Goal: Use online tool/utility: Utilize a website feature to perform a specific function

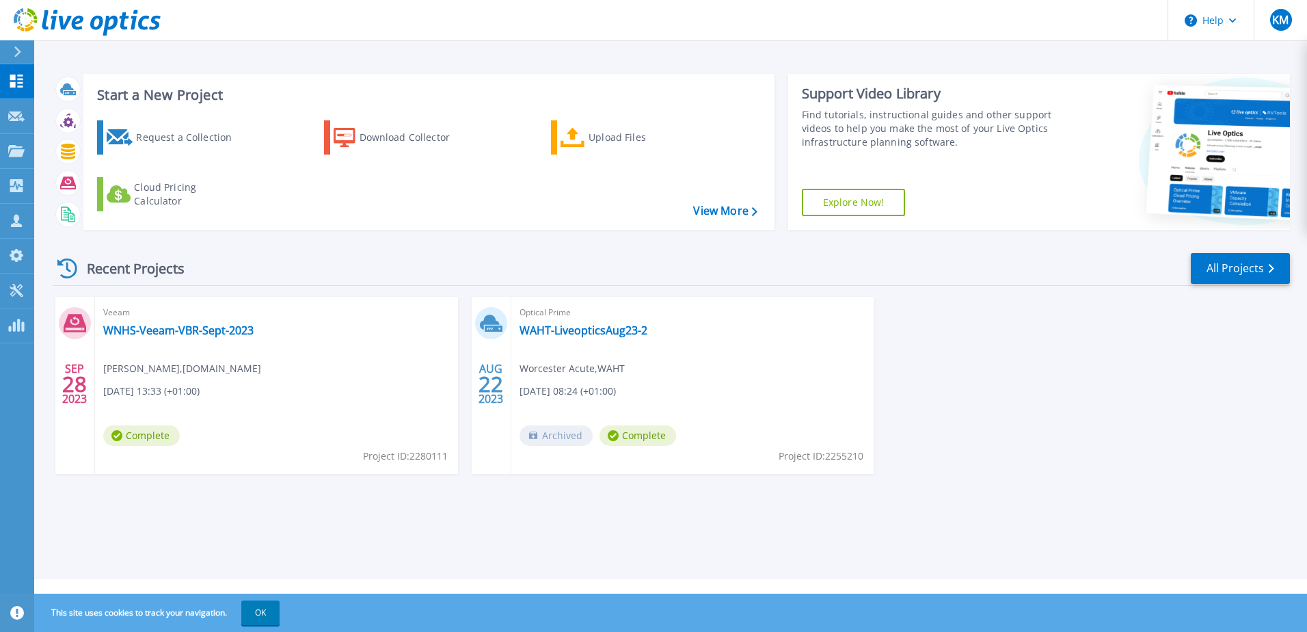
click at [16, 48] on icon at bounding box center [17, 51] width 7 height 11
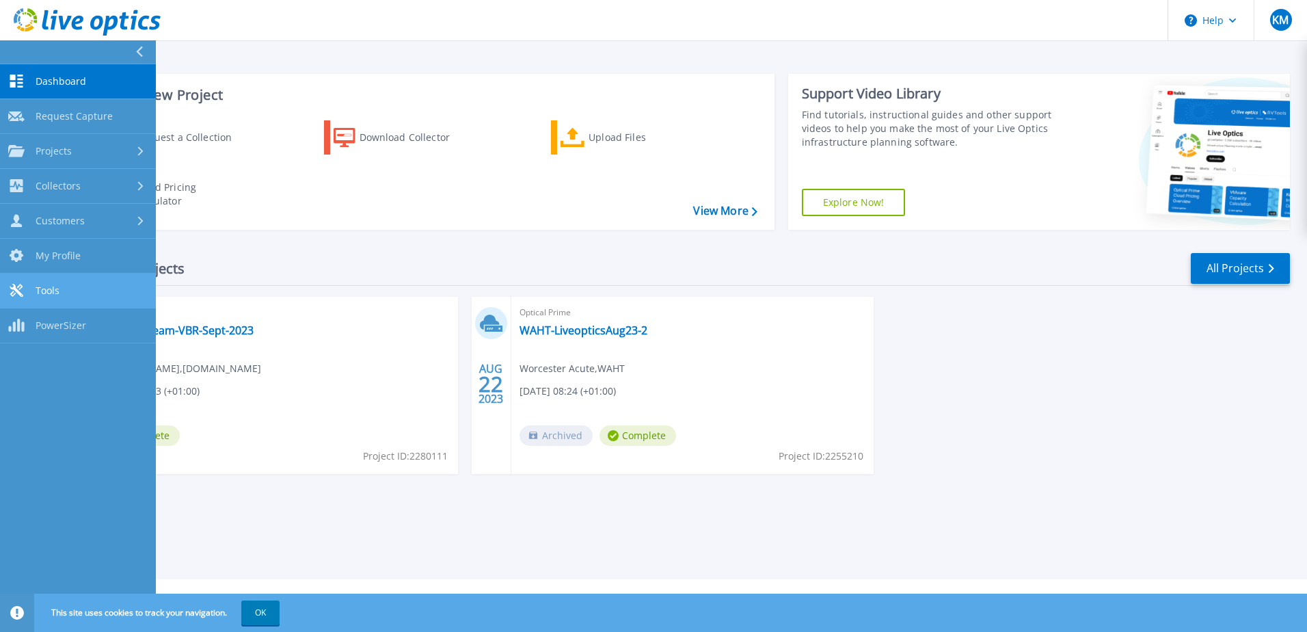
click at [46, 291] on span "Tools" at bounding box center [48, 290] width 24 height 12
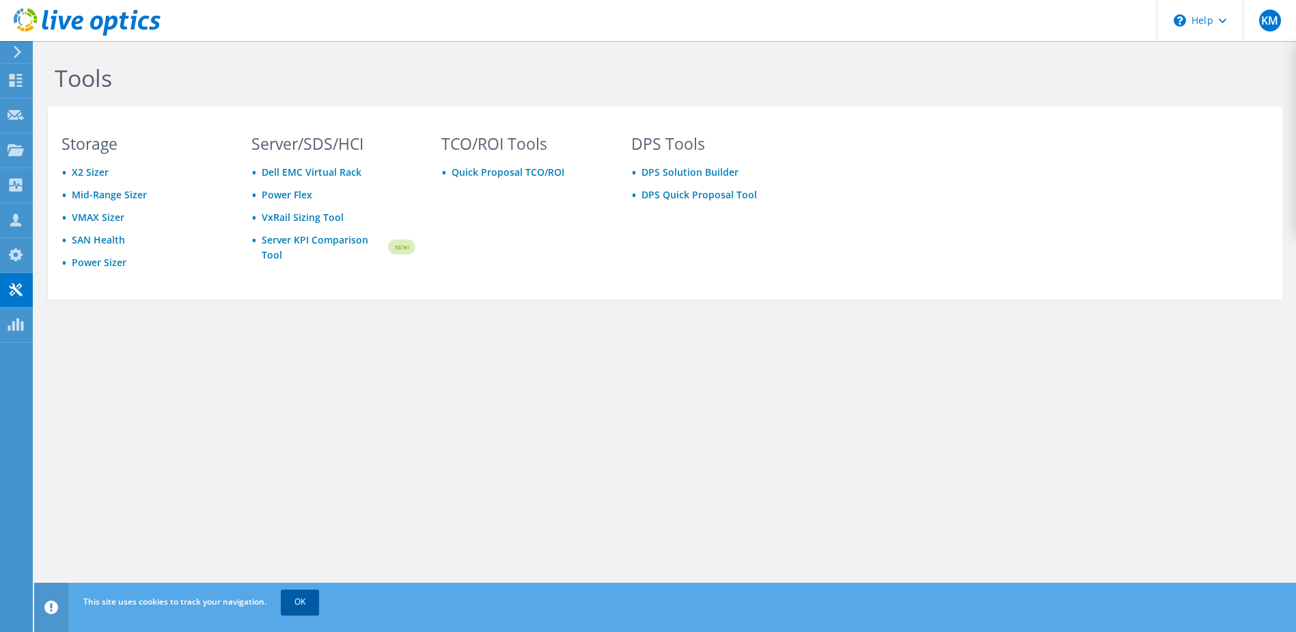
click at [295, 603] on link "OK" at bounding box center [300, 601] width 38 height 25
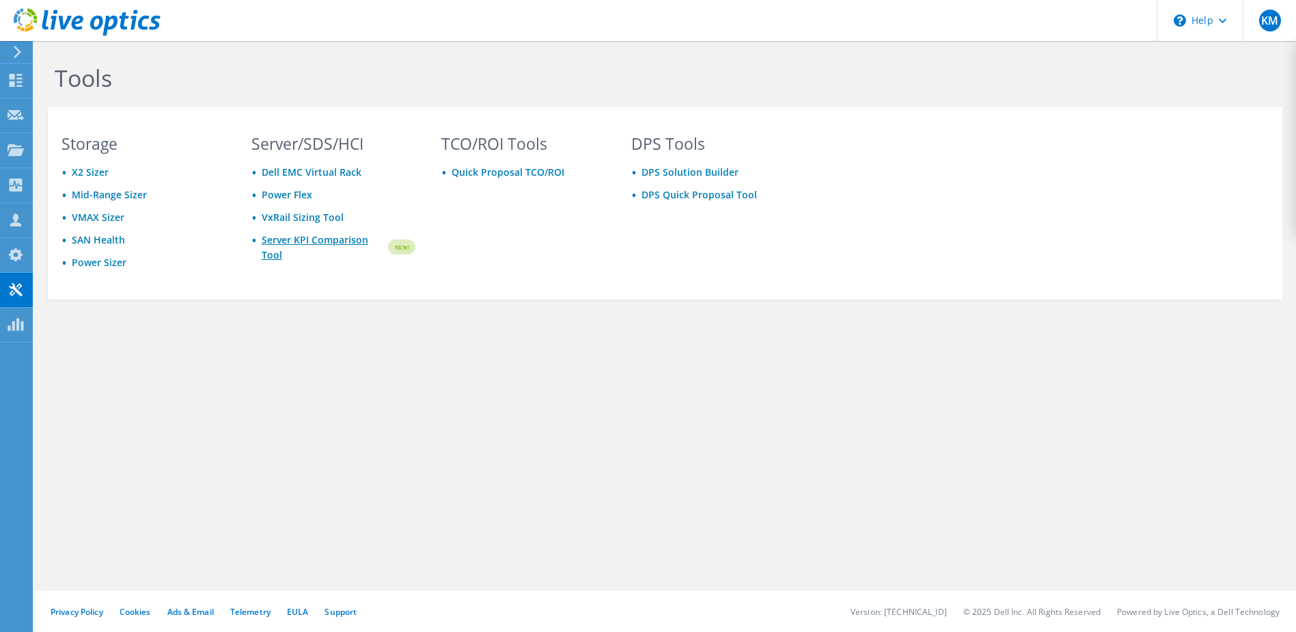
click at [301, 239] on link "Server KPI Comparison Tool" at bounding box center [324, 247] width 124 height 30
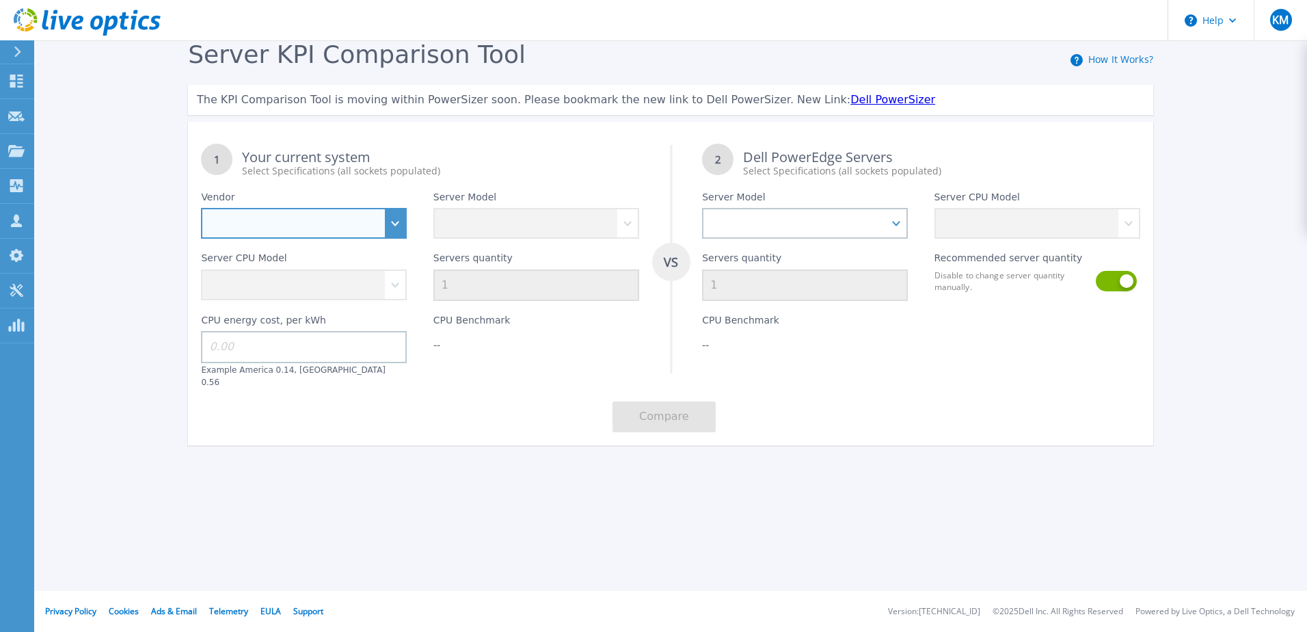
click at [397, 224] on select "Dell HPE Lenovo Supermicro" at bounding box center [304, 223] width 206 height 31
select select "HPE"
click at [201, 208] on select "Dell HPE Lenovo Supermicro" at bounding box center [304, 223] width 206 height 31
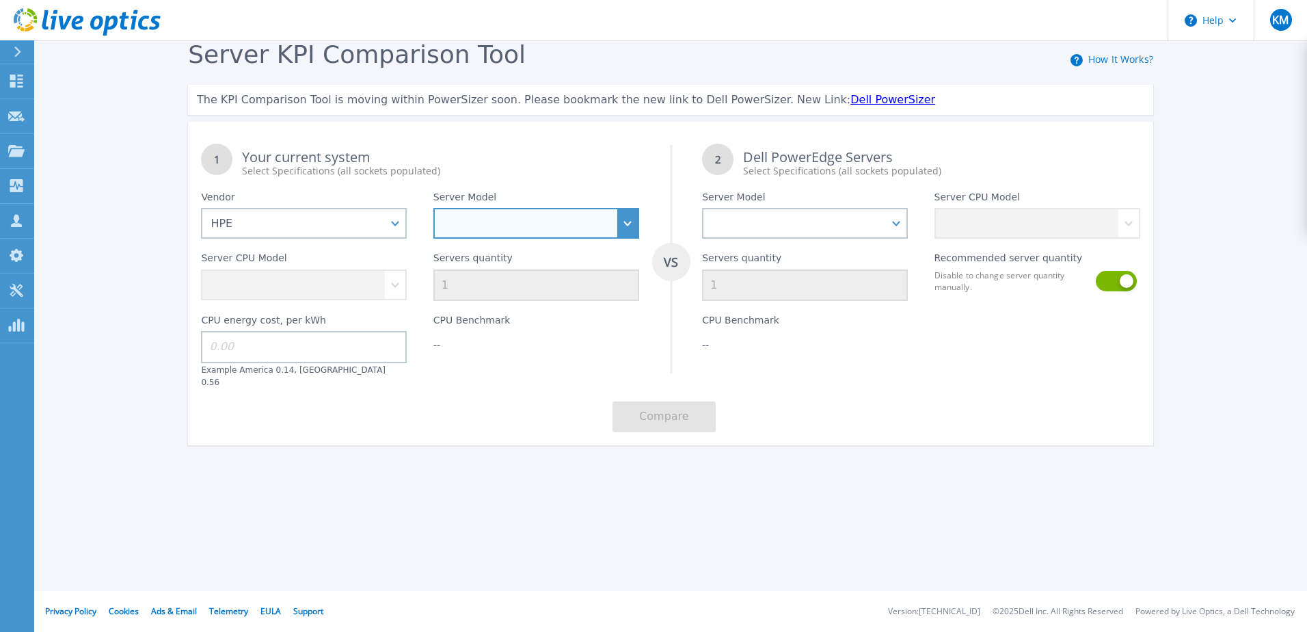
click at [627, 222] on select "Cloudline CL3150 Compute Scale-up Server 3200 DL110 DL145 DL20 DL320 DL325 DL34…" at bounding box center [536, 223] width 206 height 31
select select "DL380"
click at [433, 208] on select "Cloudline CL3150 Compute Scale-up Server 3200 DL110 DL145 DL20 DL320 DL325 DL34…" at bounding box center [536, 223] width 206 height 31
click at [632, 221] on select "Cloudline CL3150 Compute Scale-up Server 3200 DL110 DL145 DL20 DL320 DL325 DL34…" at bounding box center [536, 223] width 206 height 31
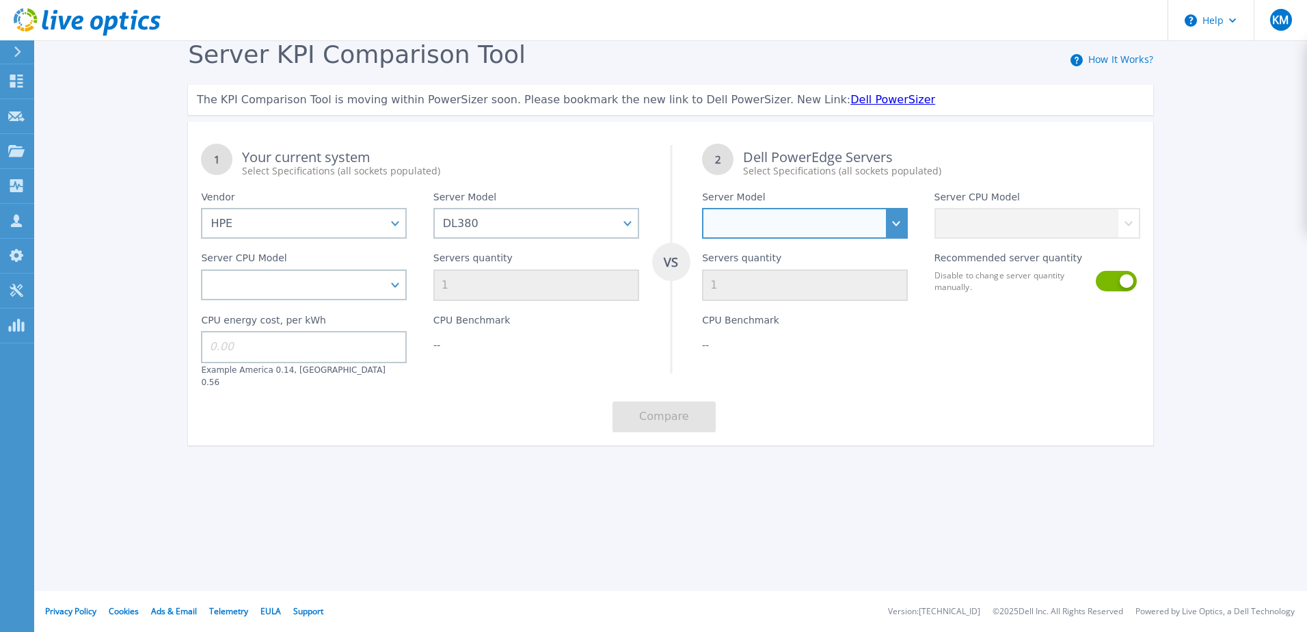
click at [897, 227] on select "PowerEdge C6520 PowerEdge C6525 PowerEdge HS5610 PowerEdge HS5620 PowerEdge R24…" at bounding box center [805, 223] width 206 height 31
select select "PowerEdge R740"
click at [702, 208] on select "PowerEdge C6520 PowerEdge C6525 PowerEdge HS5610 PowerEdge HS5620 PowerEdge R24…" at bounding box center [805, 223] width 206 height 31
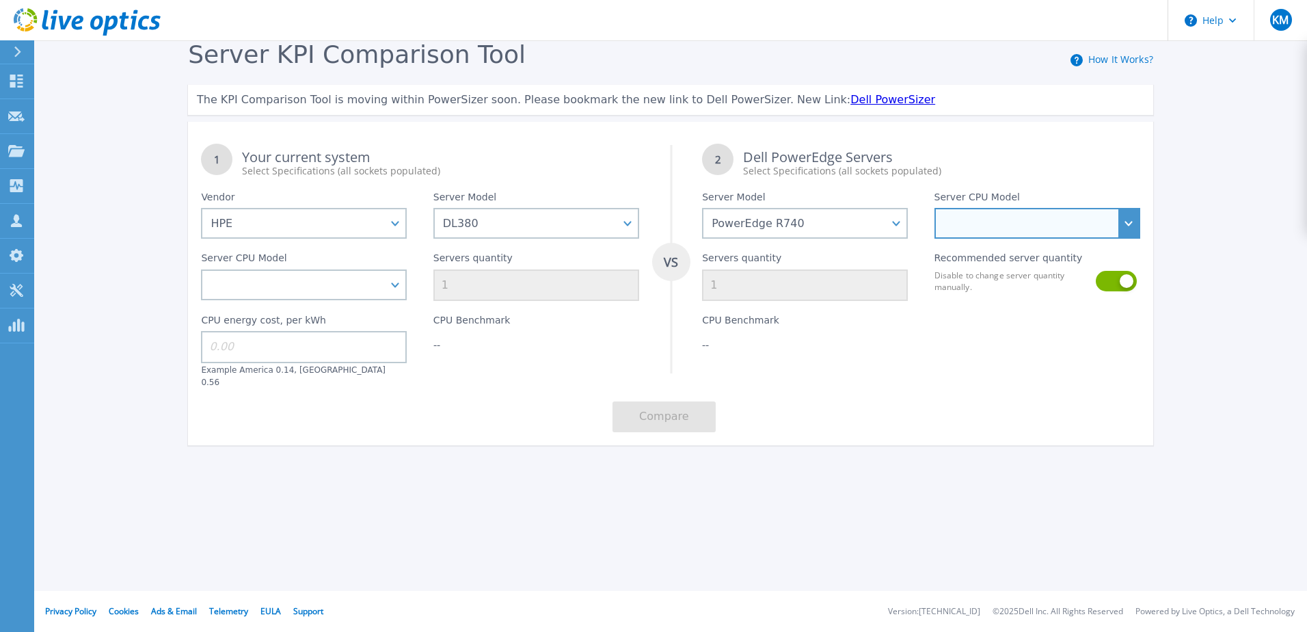
click at [1126, 226] on select "Intel Xeon Silver 4108 1.8GHz Intel Xeon Silver 4214 2.2GHz Intel Xeon Silver 4…" at bounding box center [1037, 223] width 206 height 31
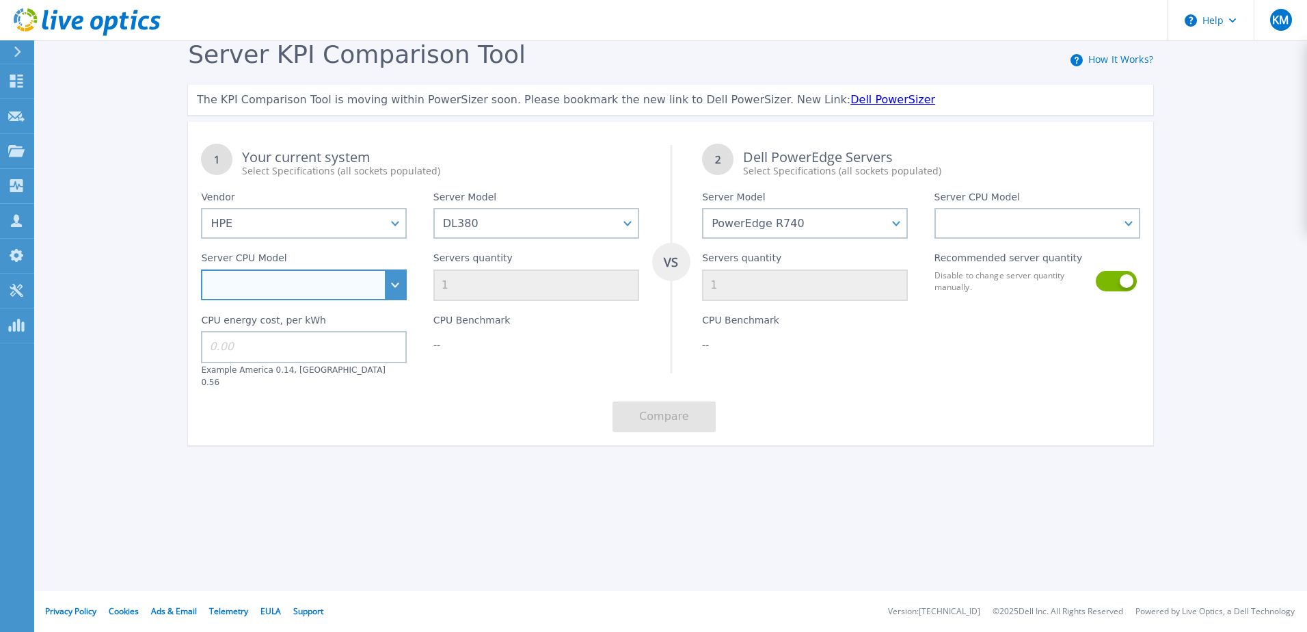
click at [385, 291] on select "Intel Xeon 6526Y 2.8GHz Intel Xeon 6530 2.1GHz Intel Xeon 6534 3.9GHz Intel Xeo…" at bounding box center [304, 284] width 206 height 31
select select "334986"
click at [201, 270] on select "Intel Xeon 6526Y 2.8GHz Intel Xeon 6530 2.1GHz Intel Xeon 6534 3.9GHz Intel Xeo…" at bounding box center [304, 284] width 206 height 31
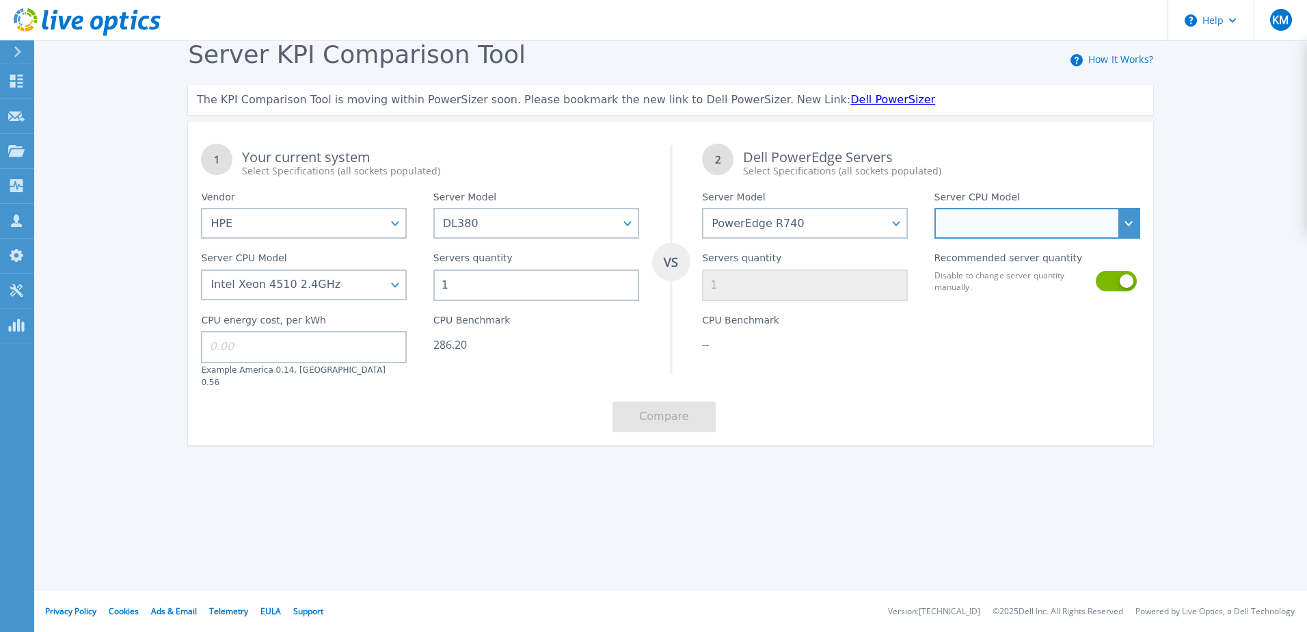
click at [1134, 232] on select "Intel Xeon Silver 4108 1.8GHz Intel Xeon Silver 4214 2.2GHz Intel Xeon Silver 4…" at bounding box center [1037, 223] width 206 height 31
click at [1298, 282] on div "Server KPI Comparison Tool How It Works? The KPI Comparison Tool is moving with…" at bounding box center [653, 255] width 1307 height 511
click at [1124, 226] on select "Intel Xeon Silver 4108 1.8GHz Intel Xeon Silver 4214 2.2GHz Intel Xeon Silver 4…" at bounding box center [1037, 223] width 206 height 31
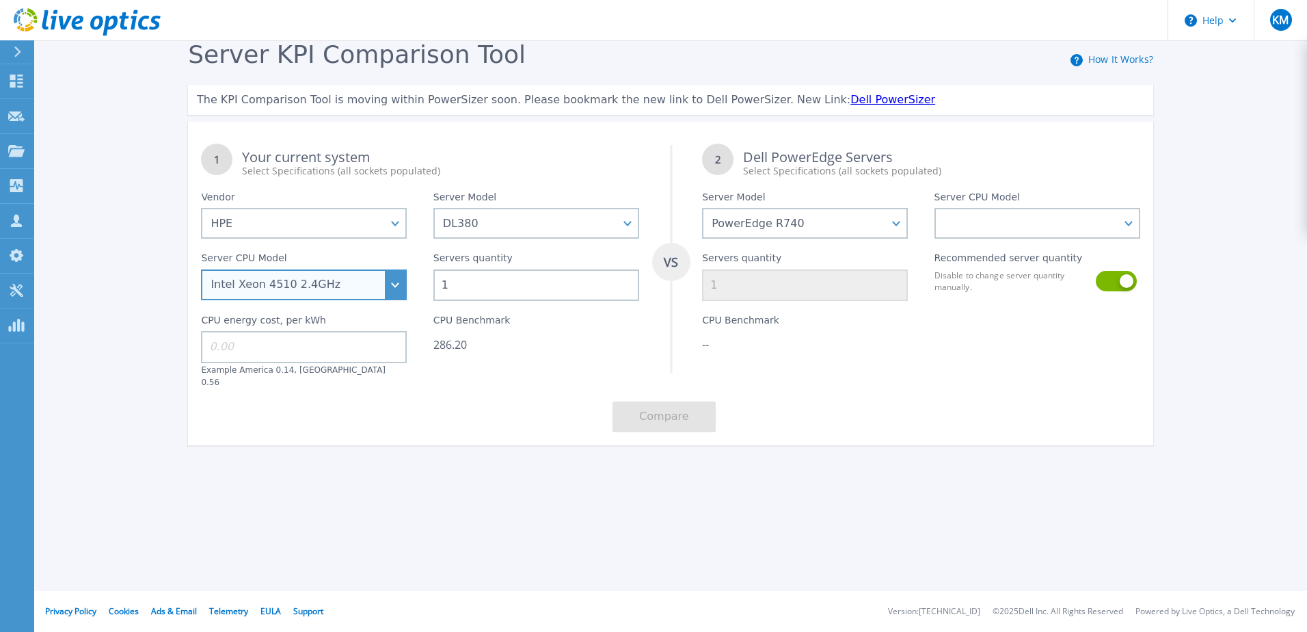
click at [394, 297] on select "Intel Xeon 6526Y 2.8GHz Intel Xeon 6530 2.1GHz Intel Xeon 6534 3.9GHz Intel Xeo…" at bounding box center [304, 284] width 206 height 31
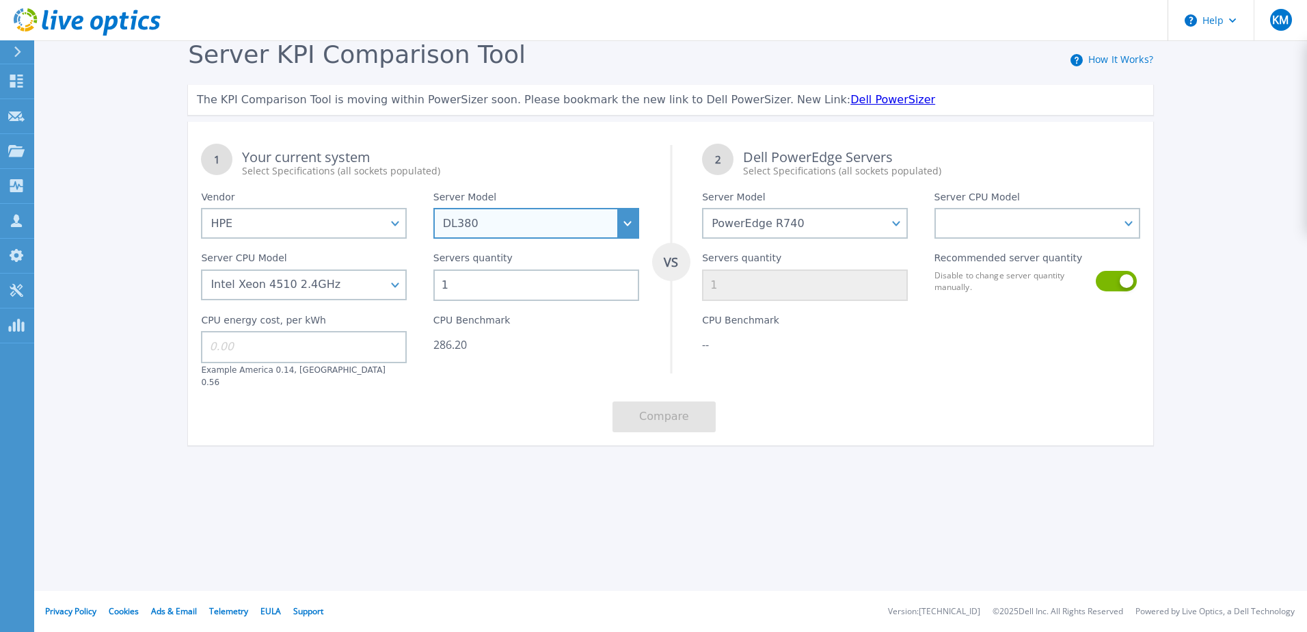
click at [571, 223] on select "Cloudline CL3150 Compute Scale-up Server 3200 DL110 DL145 DL20 DL320 DL325 DL34…" at bounding box center [536, 223] width 206 height 31
select select "ProLiant DL380"
click at [433, 208] on select "Cloudline CL3150 Compute Scale-up Server 3200 DL110 DL145 DL20 DL320 DL325 DL34…" at bounding box center [536, 223] width 206 height 31
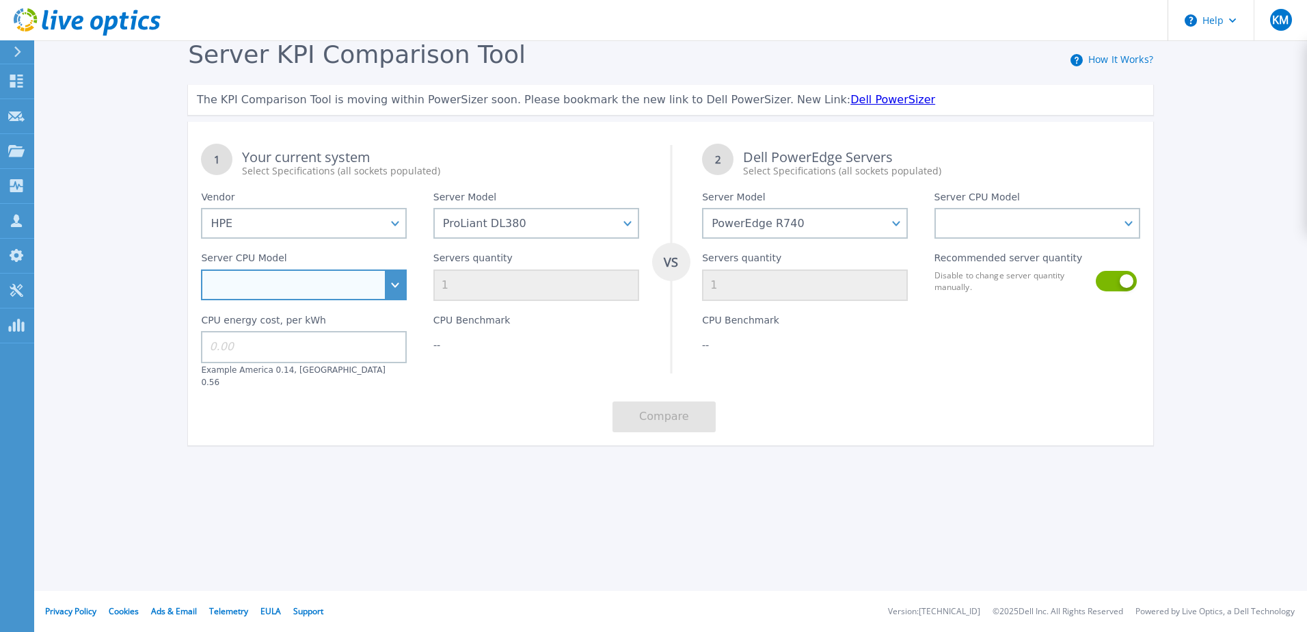
click at [394, 283] on select "Intel Xeon 5115 2.4GHz Intel Xeon 6126 2.6GHz Intel Xeon 5215L 2.5GHz Intel Xeo…" at bounding box center [304, 284] width 206 height 31
select select "336419"
click at [201, 270] on select "Intel Xeon 5115 2.4GHz Intel Xeon 6126 2.6GHz Intel Xeon 5215L 2.5GHz Intel Xeo…" at bounding box center [304, 284] width 206 height 31
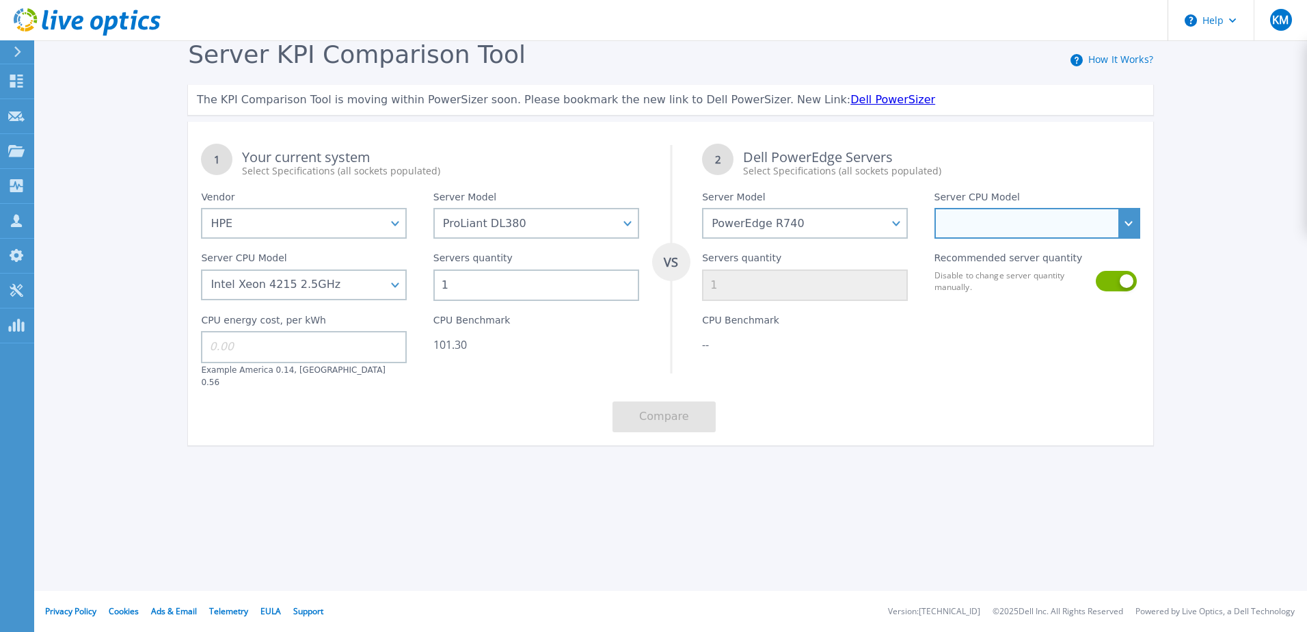
click at [1130, 217] on select "Intel Xeon Silver 4108 1.8GHz Intel Xeon Silver 4214 2.2GHz Intel Xeon Silver 4…" at bounding box center [1037, 223] width 206 height 31
select select "334129"
click at [934, 208] on select "Intel Xeon Silver 4108 1.8GHz Intel Xeon Silver 4214 2.2GHz Intel Xeon Silver 4…" at bounding box center [1037, 223] width 206 height 31
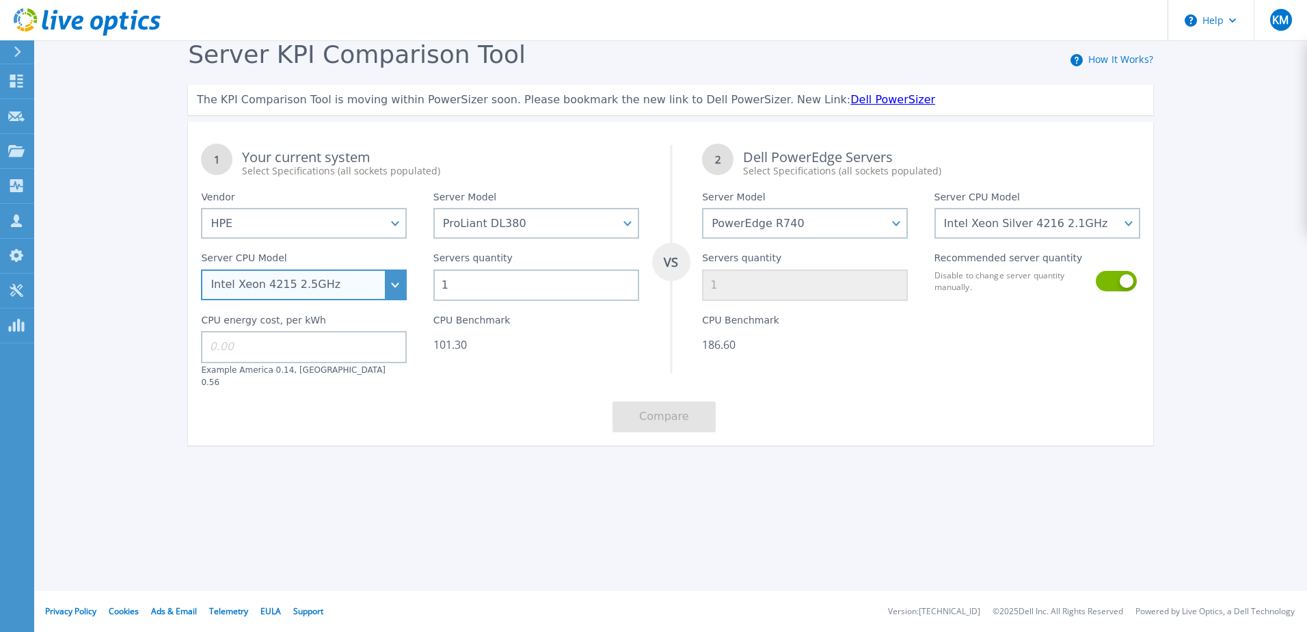
click at [403, 296] on select "Intel Xeon 5115 2.4GHz Intel Xeon 6126 2.6GHz Intel Xeon 5215L 2.5GHz Intel Xeo…" at bounding box center [304, 284] width 206 height 31
select select "337690"
click at [201, 270] on select "Intel Xeon 5115 2.4GHz Intel Xeon 6126 2.6GHz Intel Xeon 5215L 2.5GHz Intel Xeo…" at bounding box center [304, 284] width 206 height 31
click at [336, 353] on input at bounding box center [304, 346] width 206 height 31
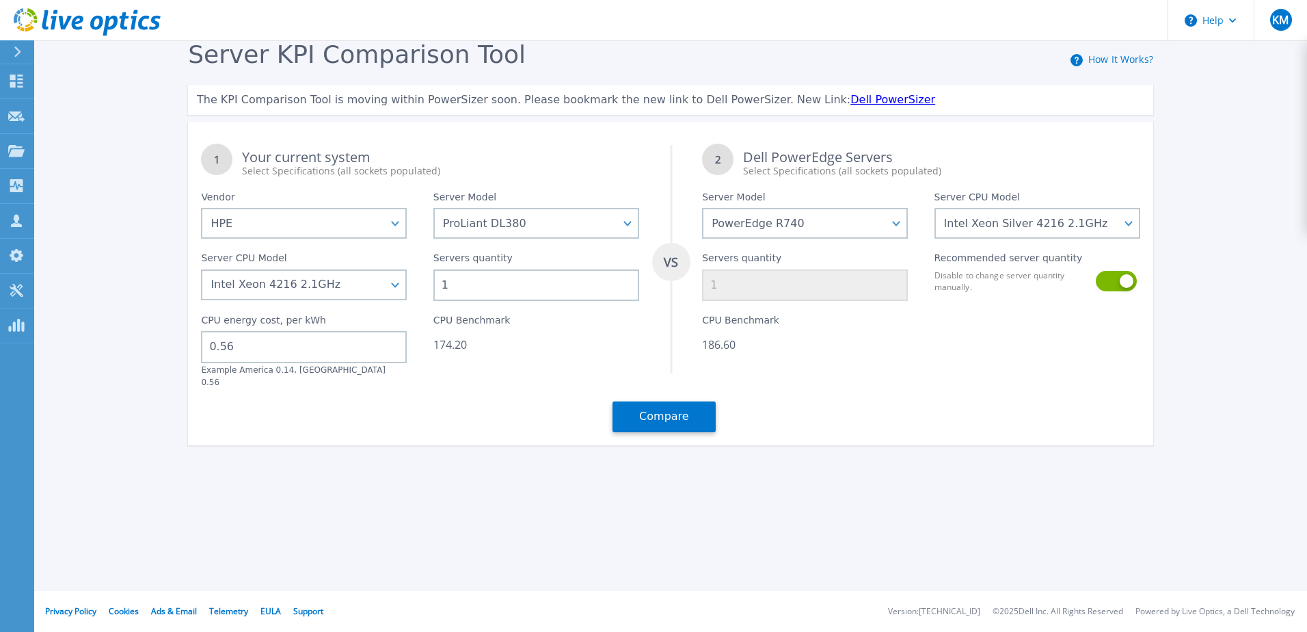
type input "0.56"
click at [664, 401] on button "Compare" at bounding box center [663, 416] width 103 height 31
